Goal: Check status

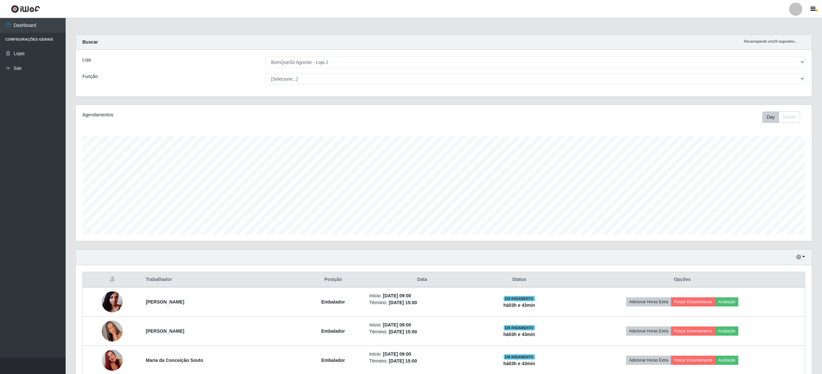
select select "214"
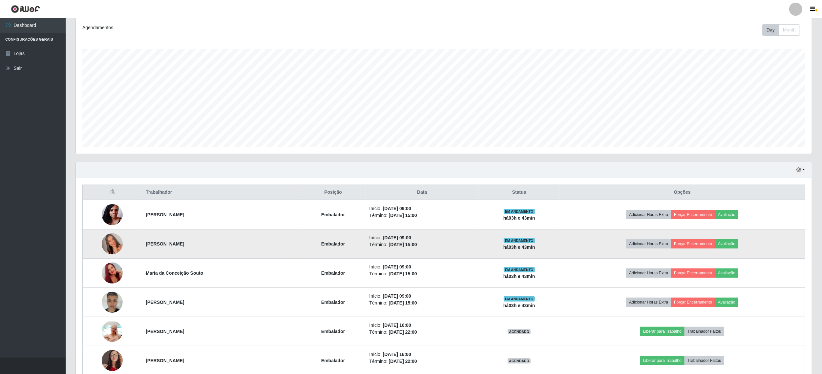
scroll to position [136, 735]
click at [104, 243] on img at bounding box center [112, 243] width 21 height 37
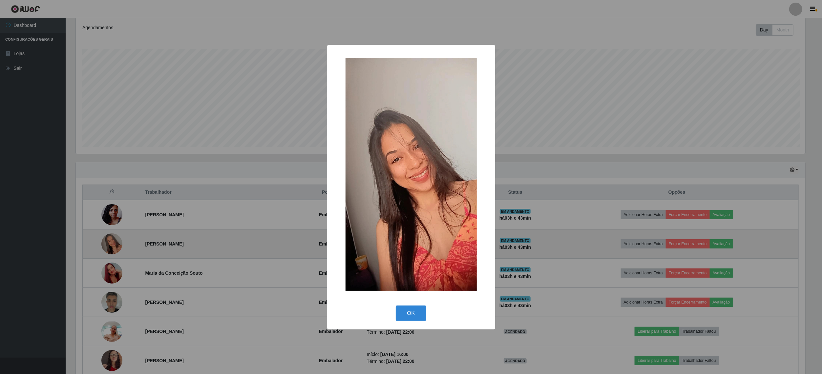
scroll to position [136, 731]
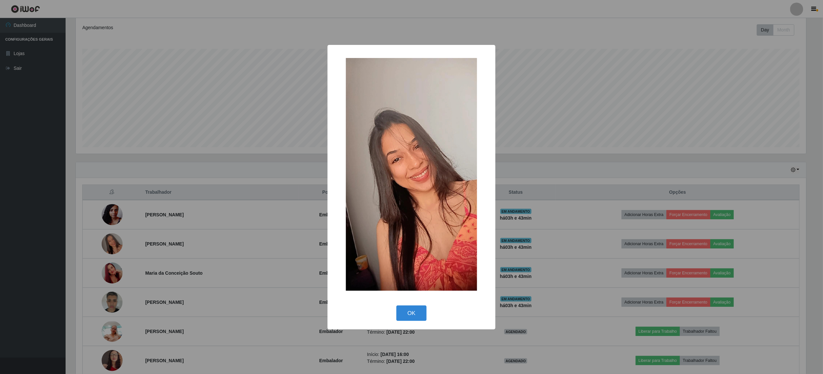
click at [444, 206] on img at bounding box center [411, 174] width 131 height 233
click at [12, 153] on div "× OK Cancel" at bounding box center [411, 187] width 823 height 374
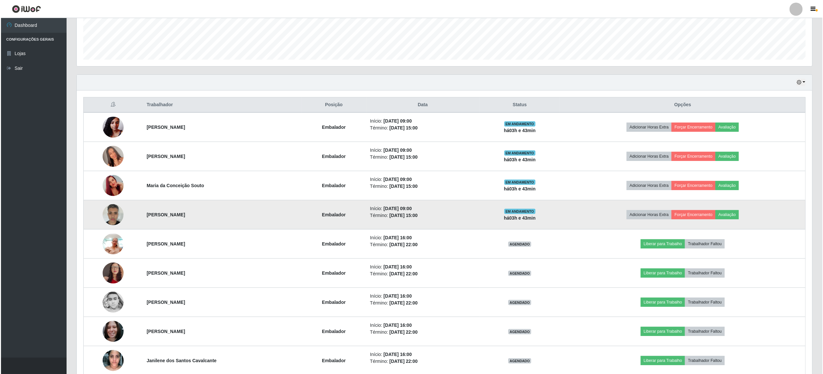
scroll to position [209, 0]
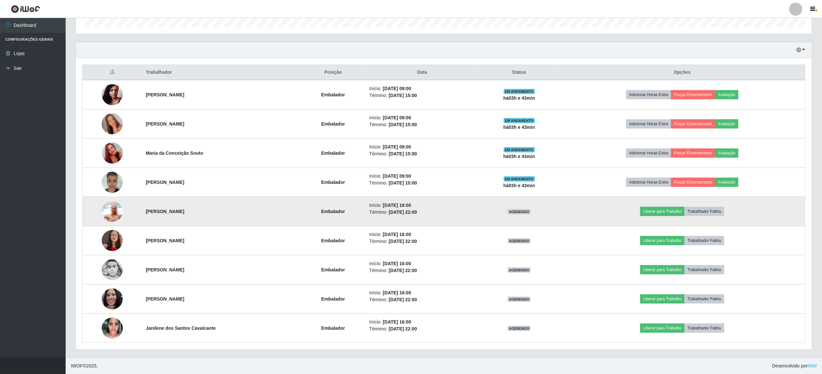
click at [106, 210] on img at bounding box center [112, 211] width 21 height 28
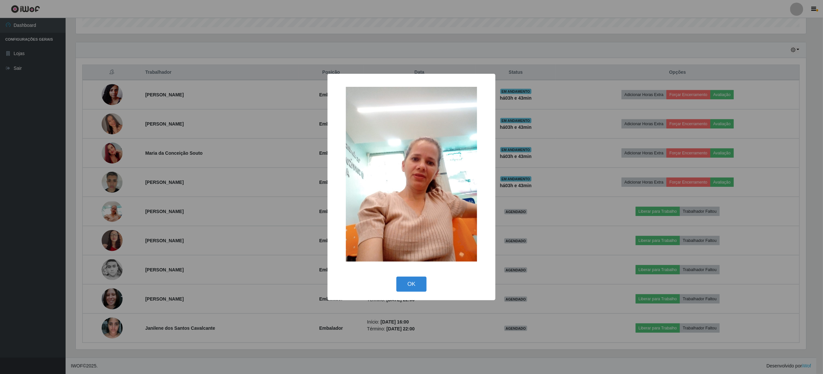
drag, startPoint x: 1, startPoint y: 179, endPoint x: 39, endPoint y: 189, distance: 39.9
click at [10, 179] on div "× OK Cancel" at bounding box center [411, 187] width 823 height 374
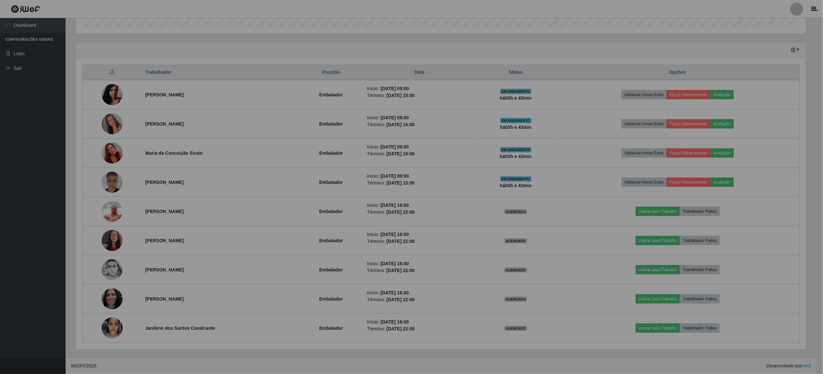
scroll to position [136, 735]
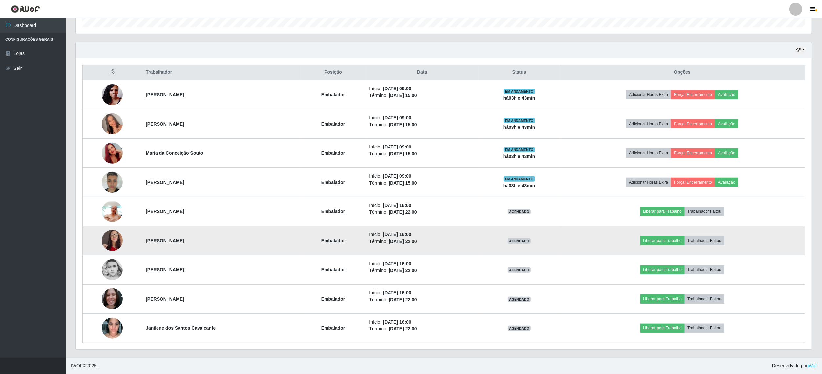
click at [107, 240] on img at bounding box center [112, 240] width 21 height 37
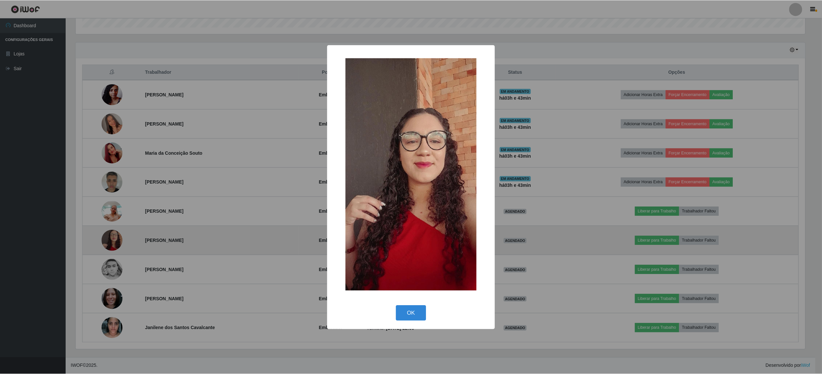
scroll to position [136, 731]
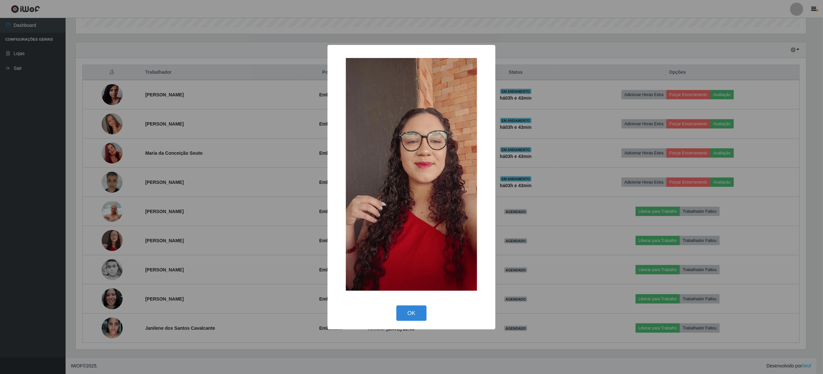
click at [54, 235] on div "× OK Cancel" at bounding box center [411, 187] width 823 height 374
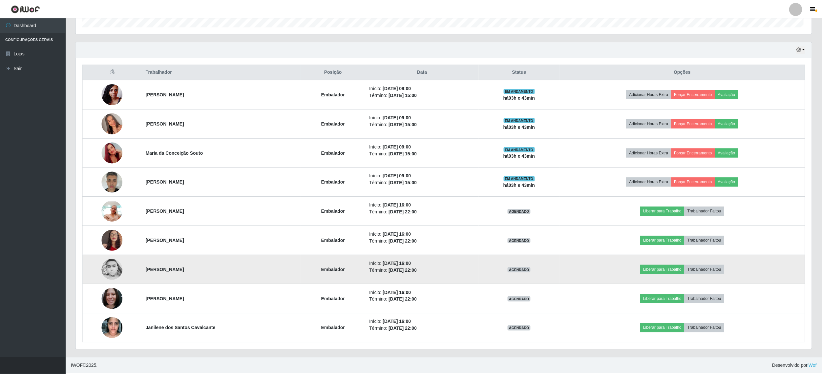
scroll to position [136, 735]
click at [108, 268] on img at bounding box center [112, 269] width 21 height 21
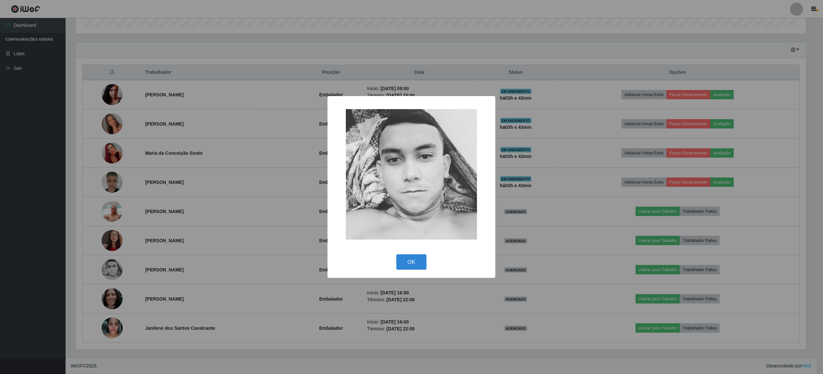
click at [23, 243] on div "× OK Cancel" at bounding box center [411, 187] width 823 height 374
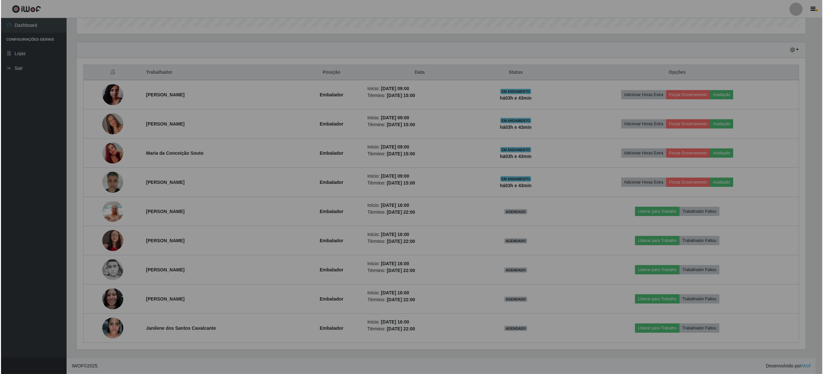
scroll to position [136, 735]
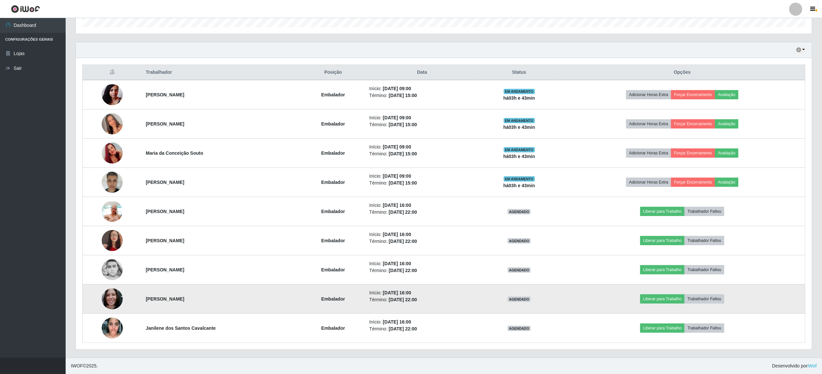
click at [103, 293] on img at bounding box center [112, 299] width 21 height 28
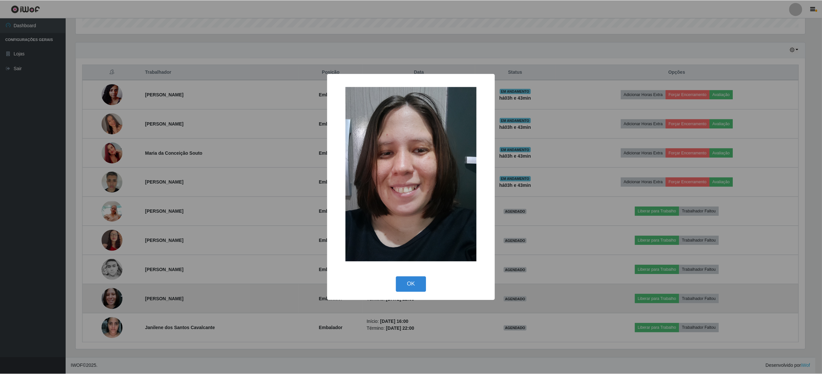
scroll to position [136, 731]
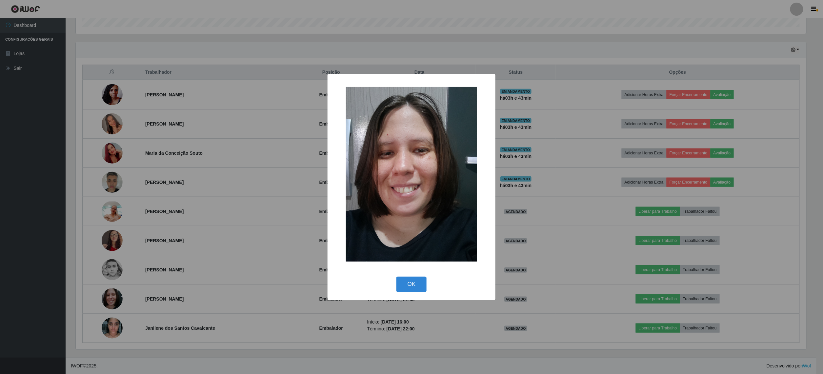
click at [22, 273] on div "× OK Cancel" at bounding box center [411, 187] width 823 height 374
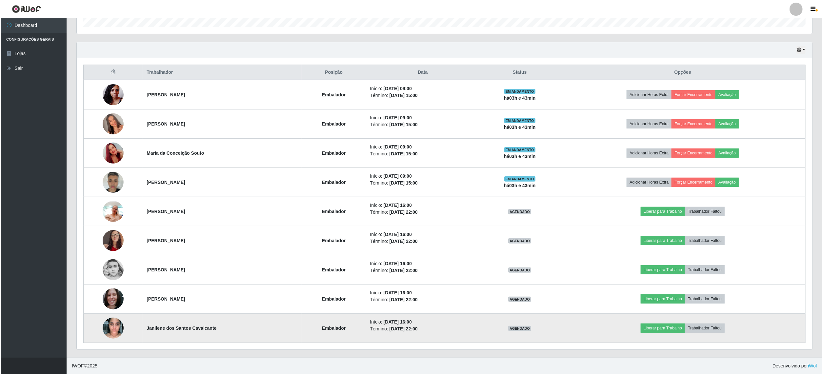
scroll to position [136, 735]
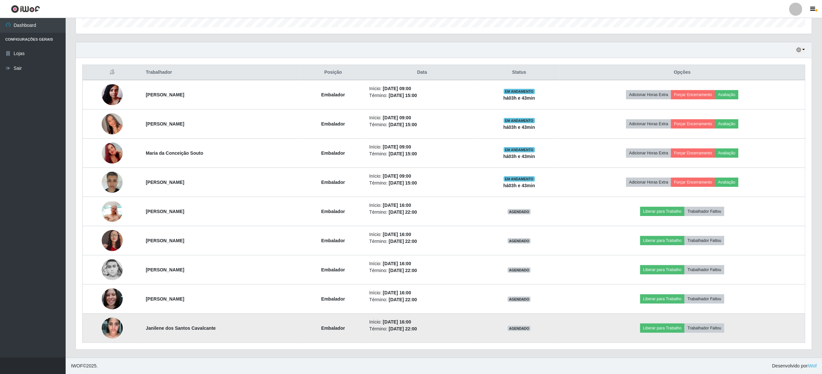
click at [115, 329] on img at bounding box center [112, 328] width 21 height 28
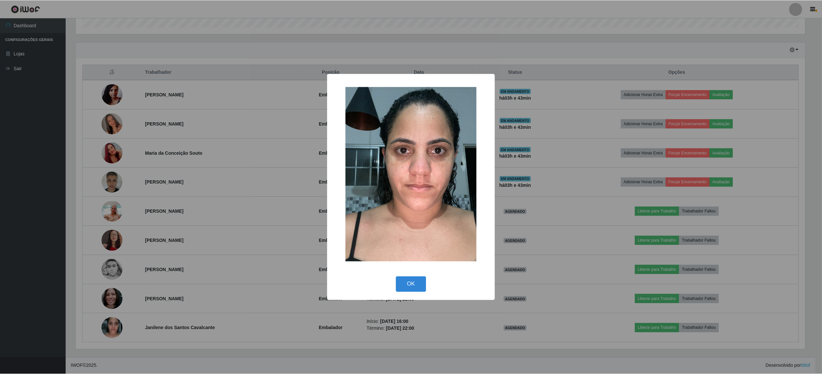
scroll to position [136, 731]
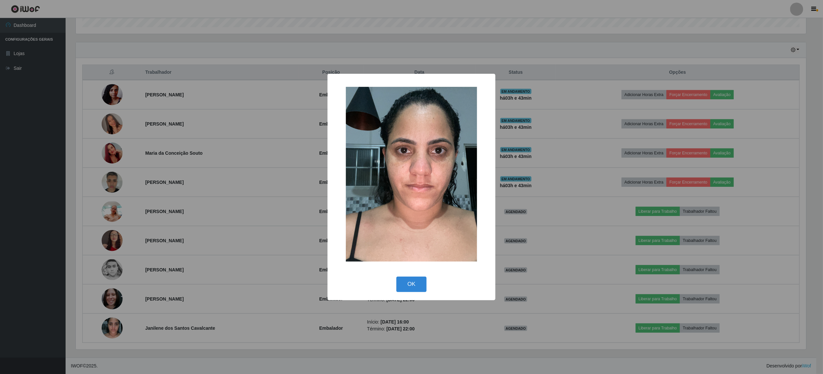
click at [1, 259] on div "× OK Cancel" at bounding box center [411, 187] width 823 height 374
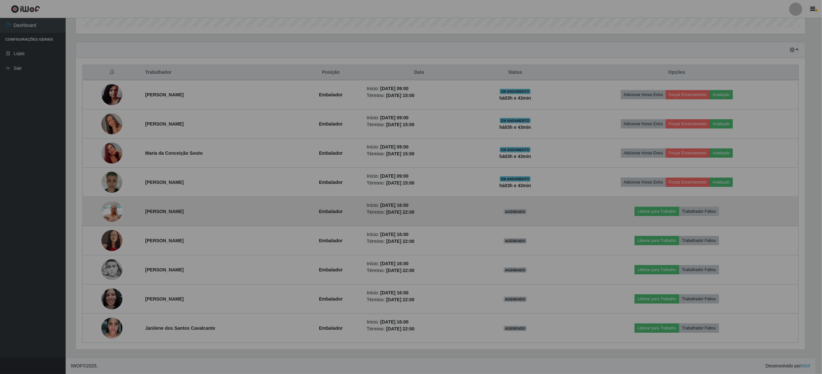
scroll to position [136, 735]
